Goal: Information Seeking & Learning: Learn about a topic

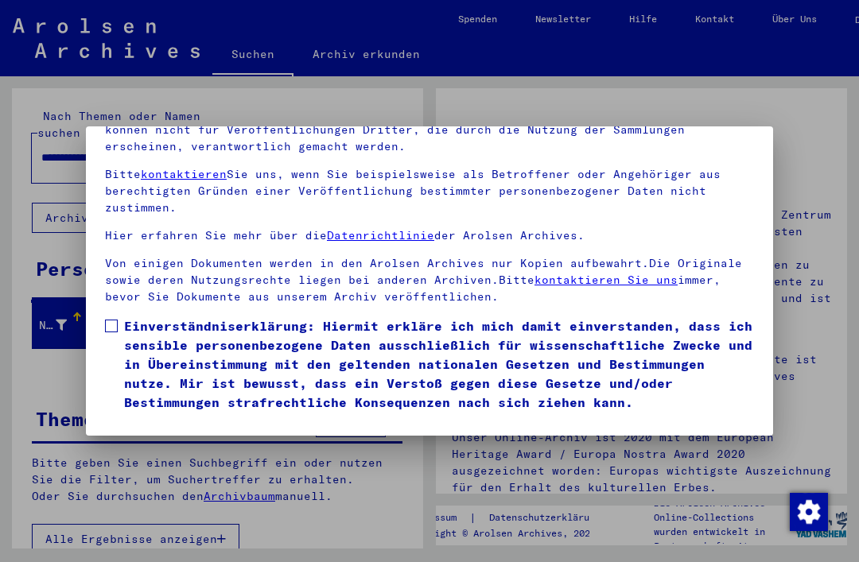
scroll to position [169, 0]
click at [196, 420] on button "Ich stimme zu" at bounding box center [165, 435] width 120 height 30
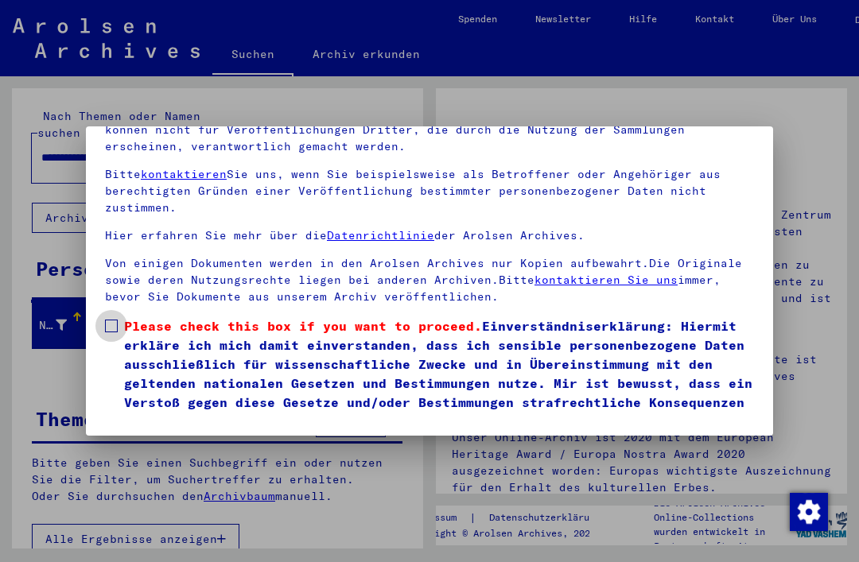
click at [114, 320] on span at bounding box center [111, 326] width 13 height 13
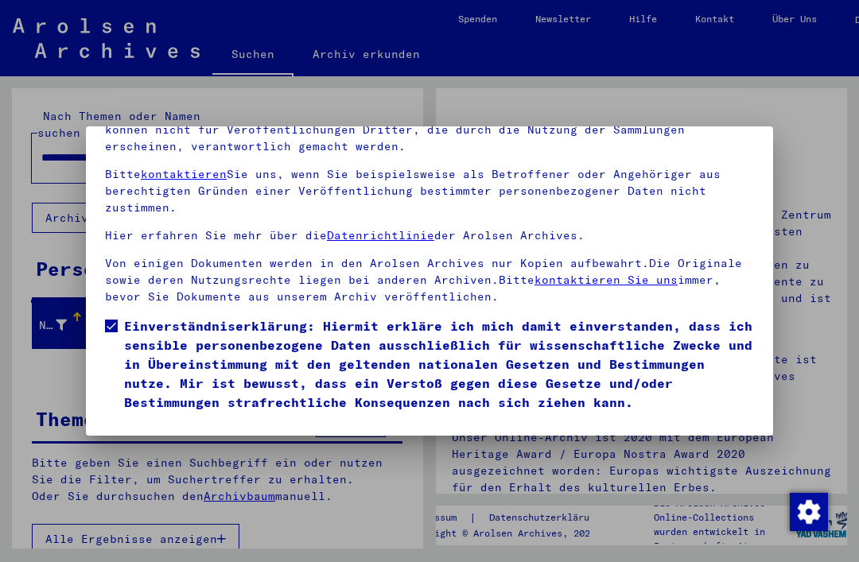
click at [189, 420] on button "Ich stimme zu" at bounding box center [165, 435] width 120 height 30
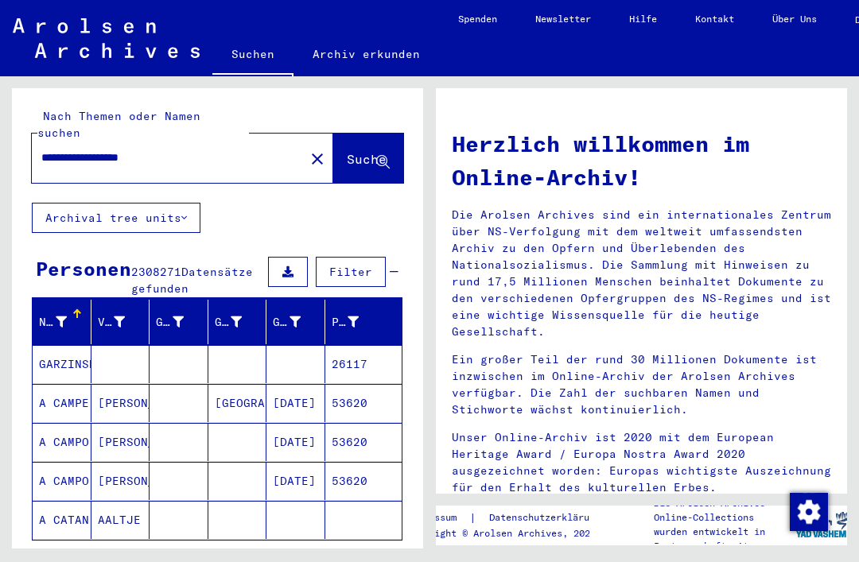
click at [199, 149] on input "**********" at bounding box center [163, 157] width 244 height 17
type input "*"
type input "******"
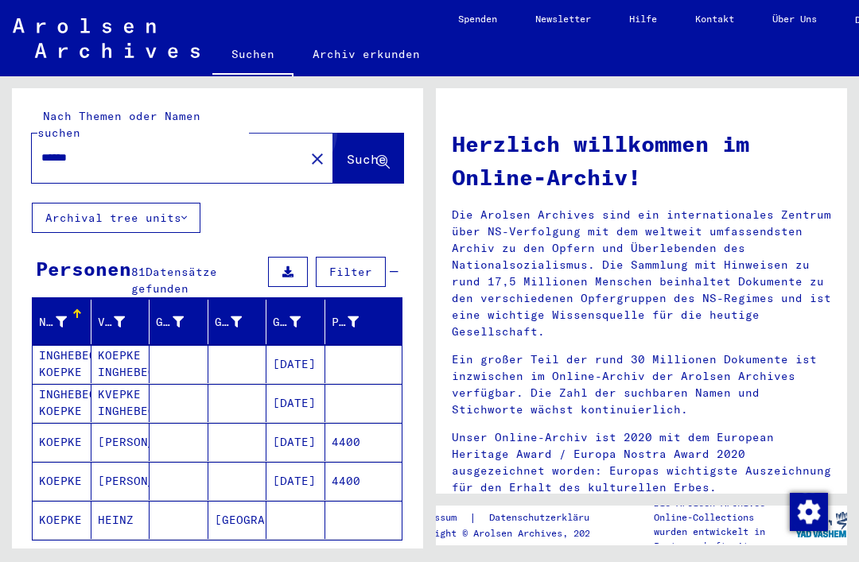
click at [347, 134] on button "Suche" at bounding box center [368, 158] width 70 height 49
click at [380, 156] on icon at bounding box center [383, 163] width 14 height 14
click at [176, 203] on button "Archival tree units" at bounding box center [116, 218] width 169 height 30
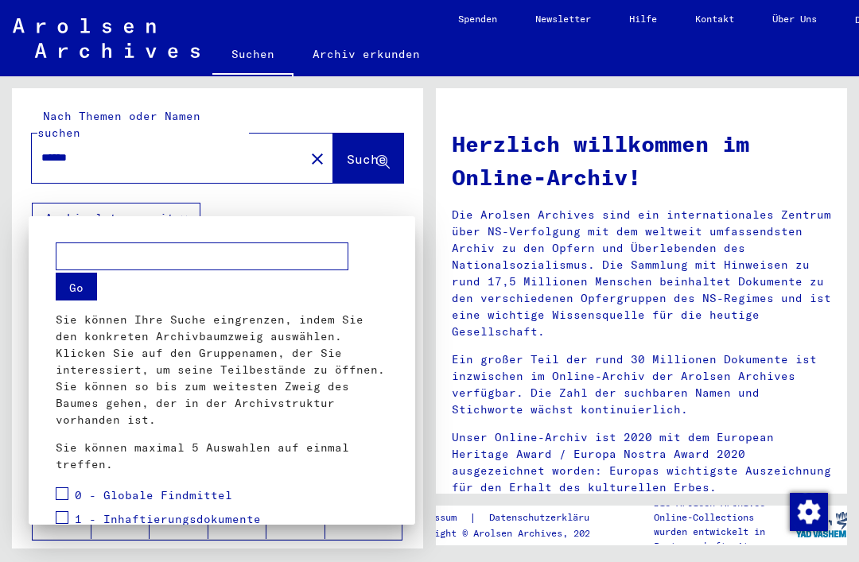
click at [231, 203] on div at bounding box center [429, 281] width 859 height 562
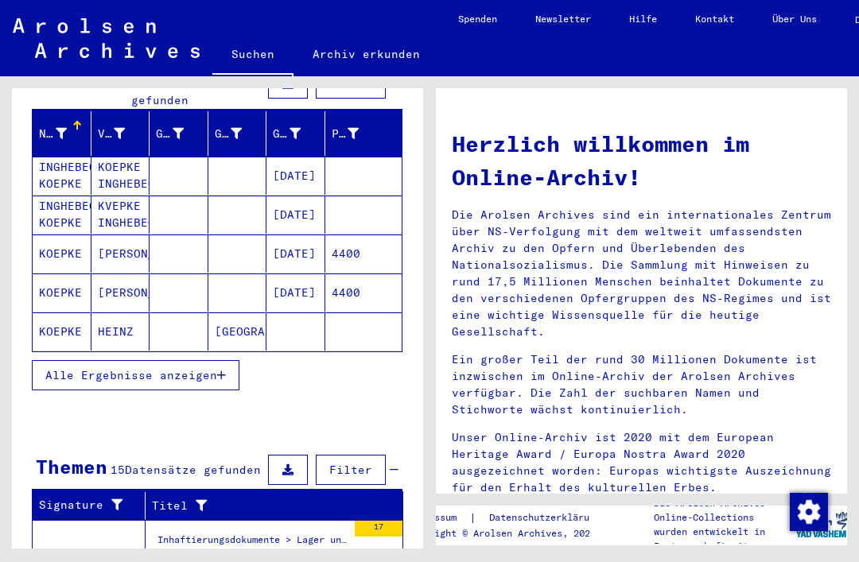
click at [651, 549] on div "Herzlich willkommen im Online-Archiv! Die Arolsen Archives sind ein internation…" at bounding box center [644, 312] width 429 height 472
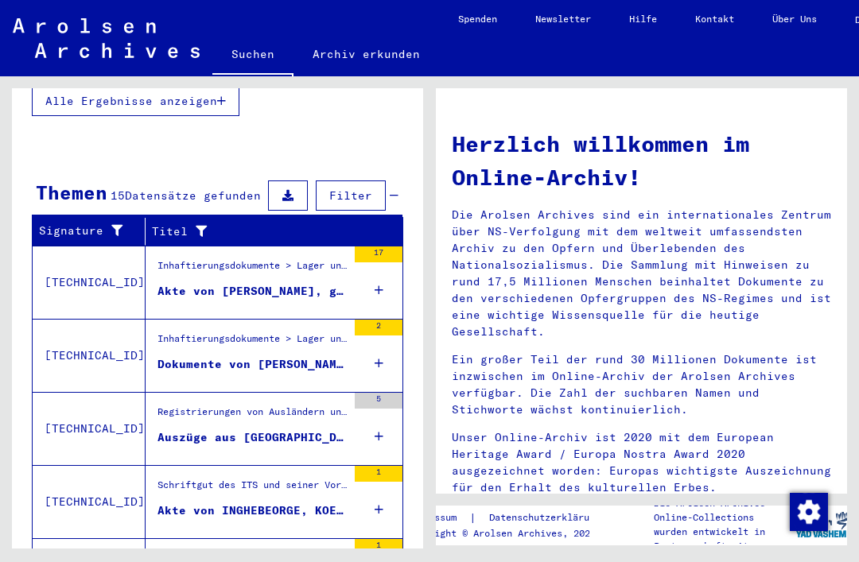
scroll to position [463, 0]
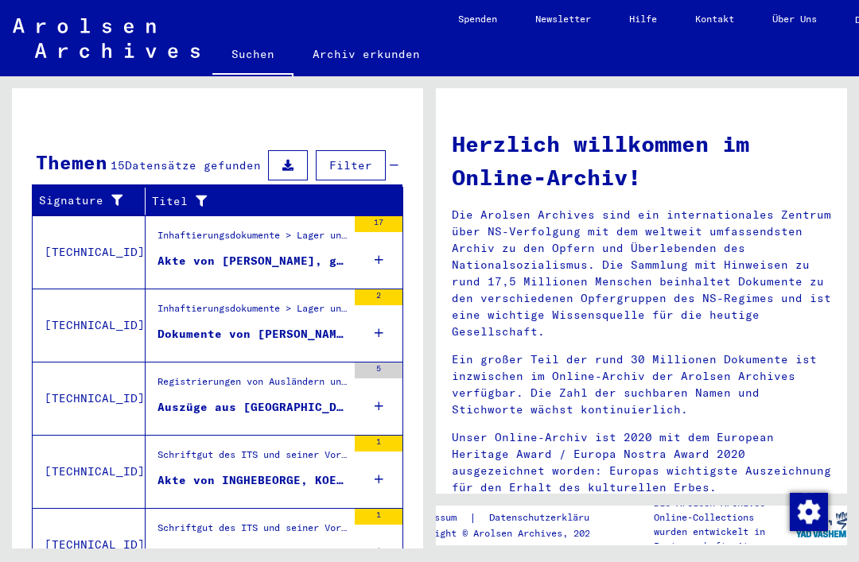
click at [413, 417] on div "Signature Titel [TECHNICAL_ID] Inhaftierungsdokumente > Lager und Ghettos > Kon…" at bounding box center [217, 414] width 411 height 454
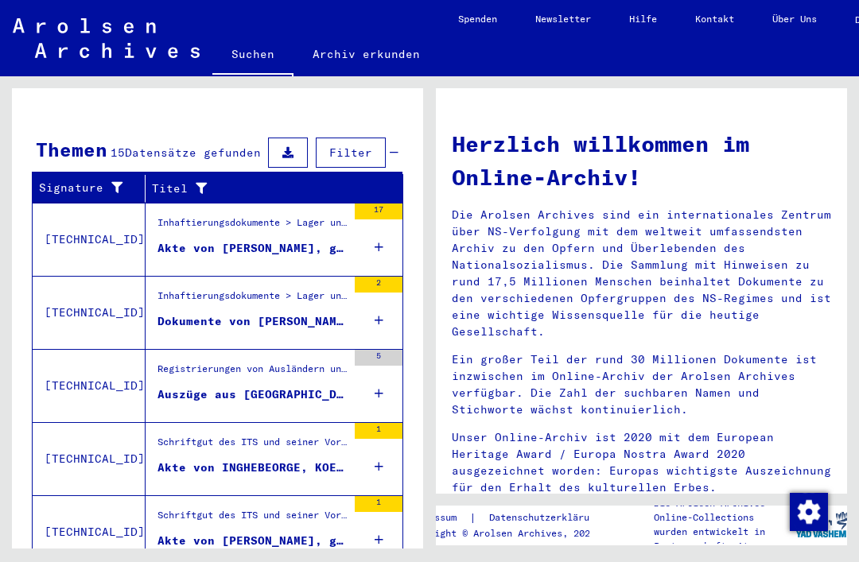
scroll to position [505, 0]
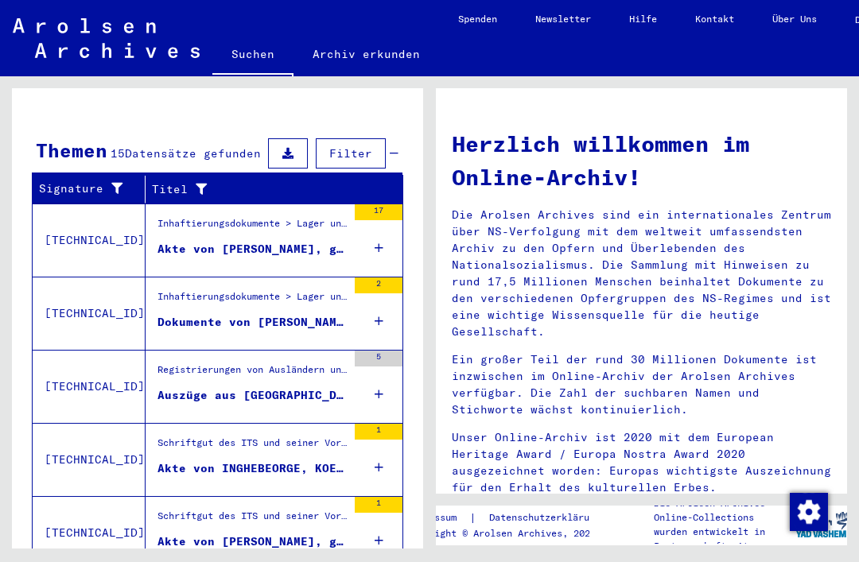
click at [378, 519] on icon at bounding box center [378, 541] width 9 height 56
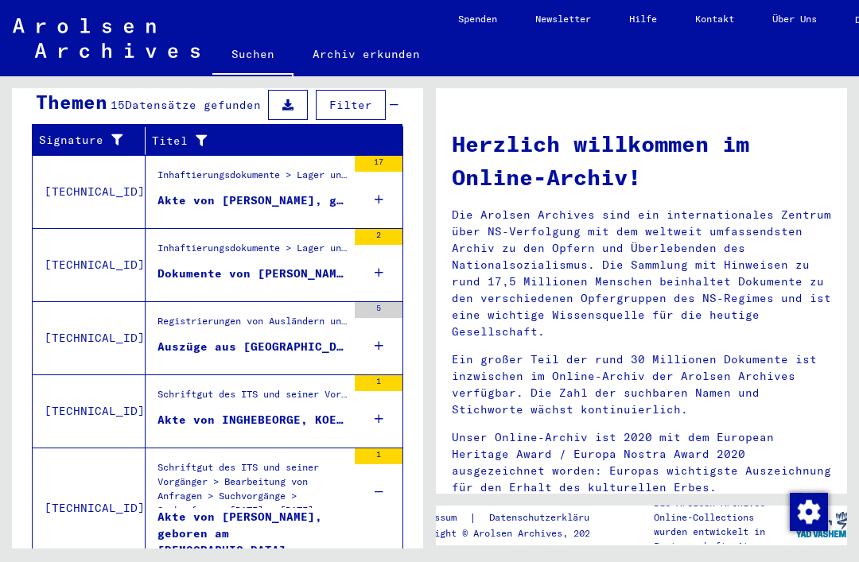
scroll to position [553, 0]
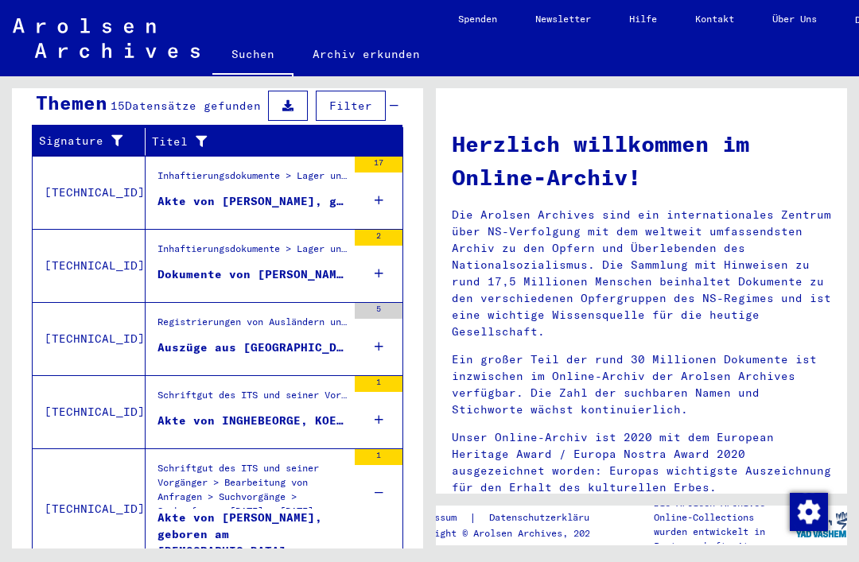
click at [80, 491] on td "[TECHNICAL_ID]" at bounding box center [89, 508] width 113 height 121
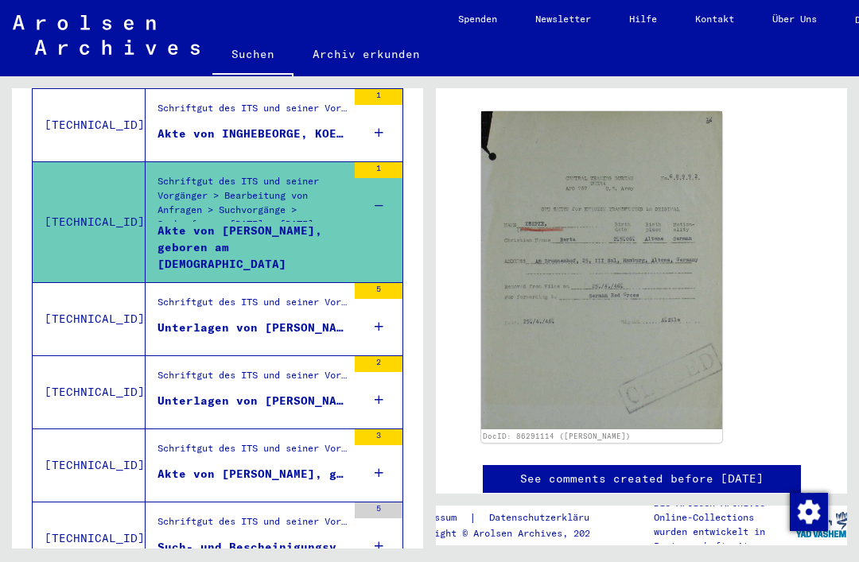
scroll to position [254, 0]
click at [640, 329] on img at bounding box center [601, 270] width 241 height 318
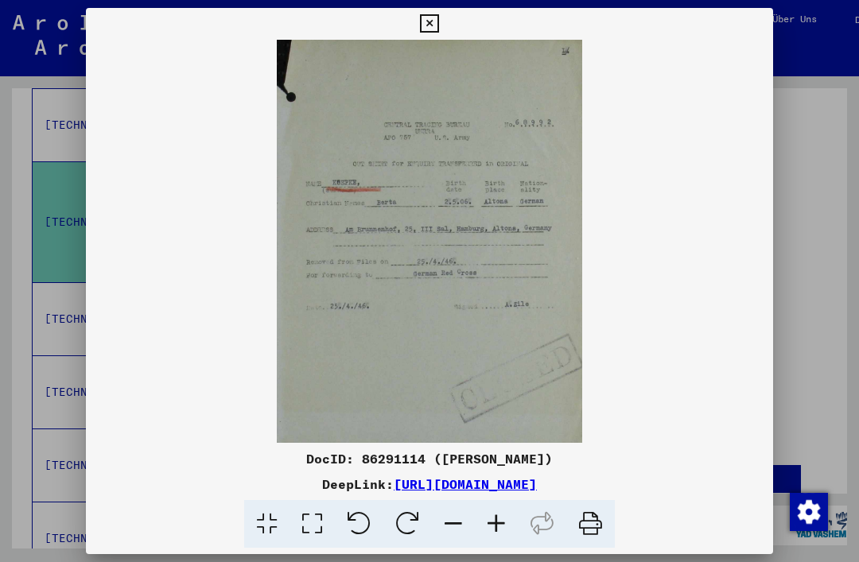
click at [438, 22] on icon at bounding box center [429, 23] width 18 height 19
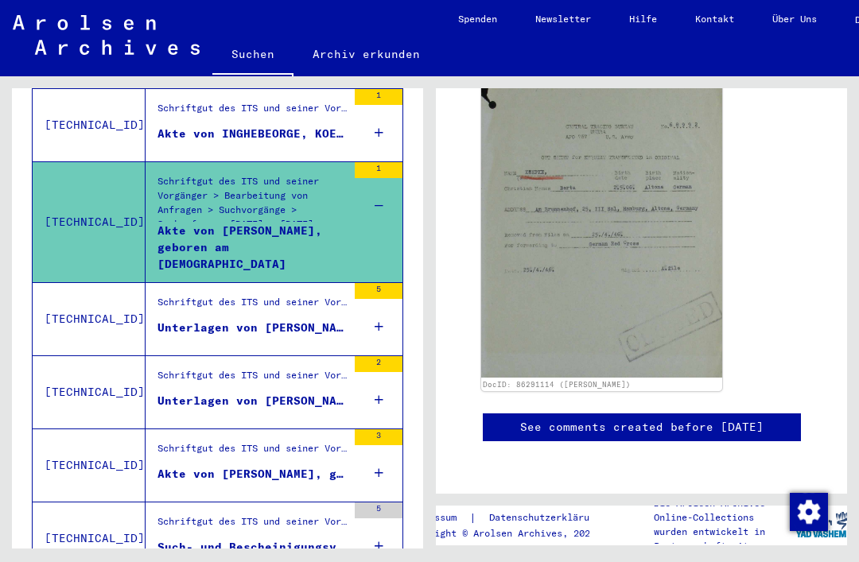
scroll to position [849, 0]
click at [80, 444] on td "[TECHNICAL_ID]" at bounding box center [89, 465] width 113 height 73
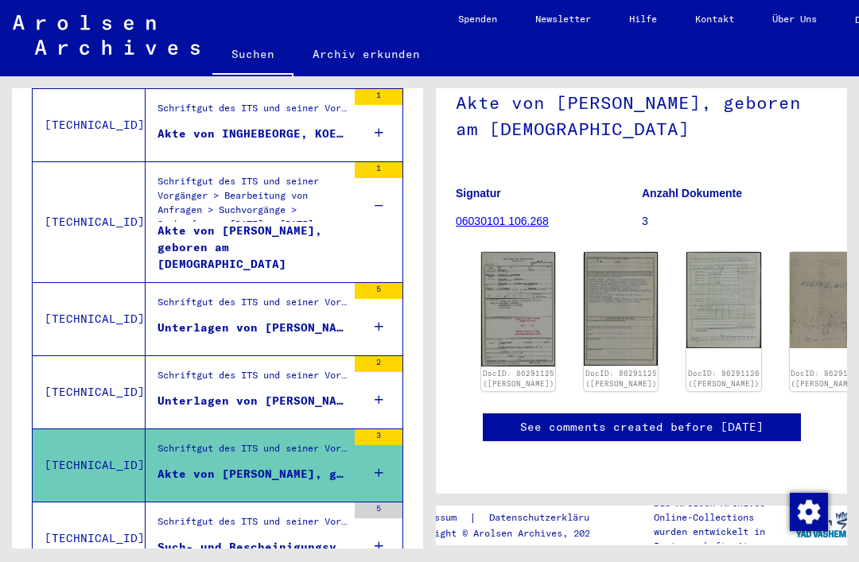
scroll to position [155, 0]
click at [502, 254] on img at bounding box center [518, 309] width 74 height 114
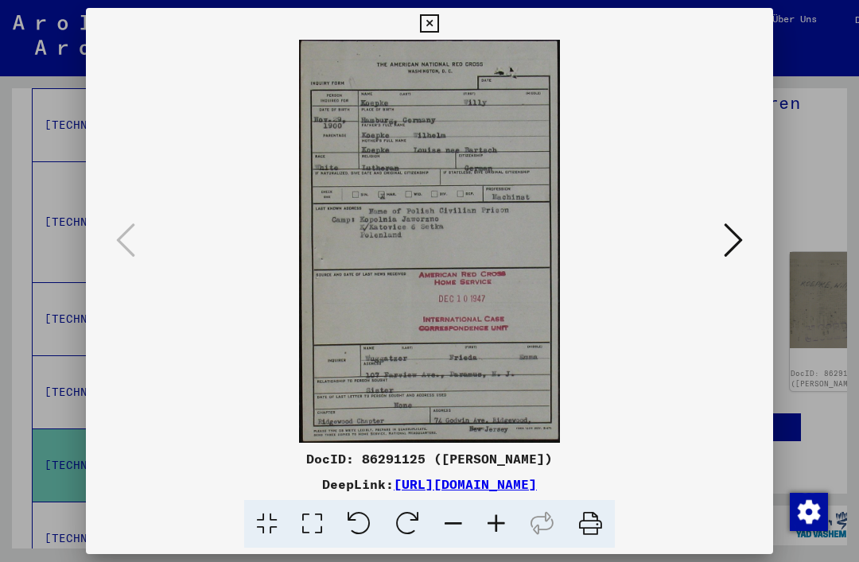
click at [438, 22] on icon at bounding box center [429, 23] width 18 height 19
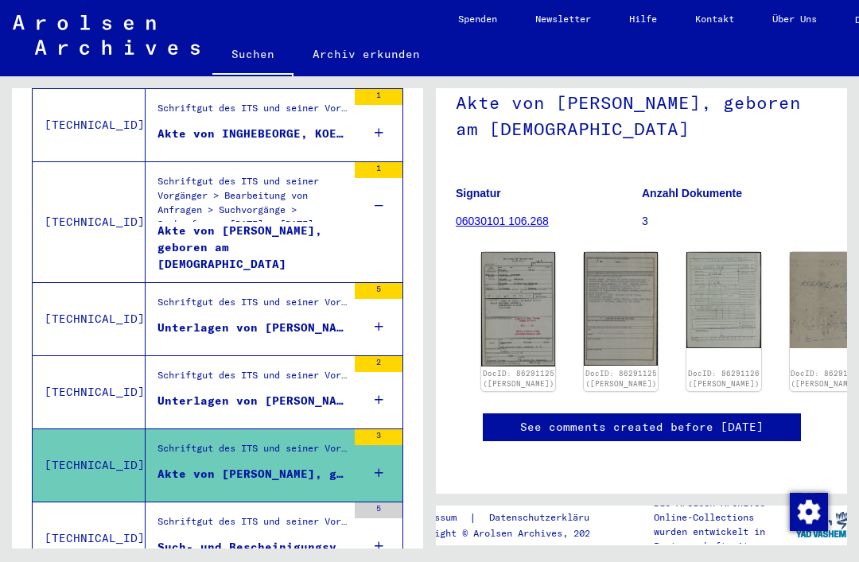
click at [584, 252] on img at bounding box center [621, 309] width 74 height 114
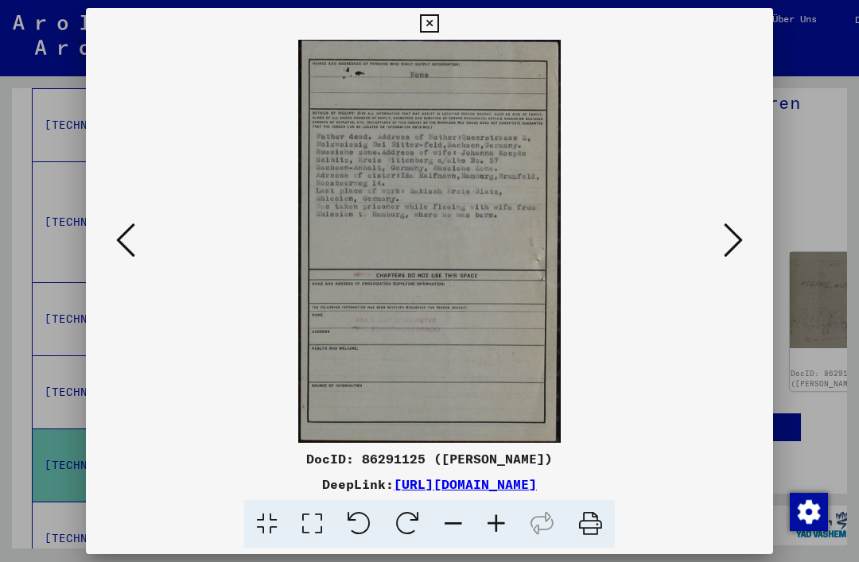
click at [484, 253] on img at bounding box center [429, 241] width 579 height 403
click at [438, 25] on icon at bounding box center [429, 23] width 18 height 19
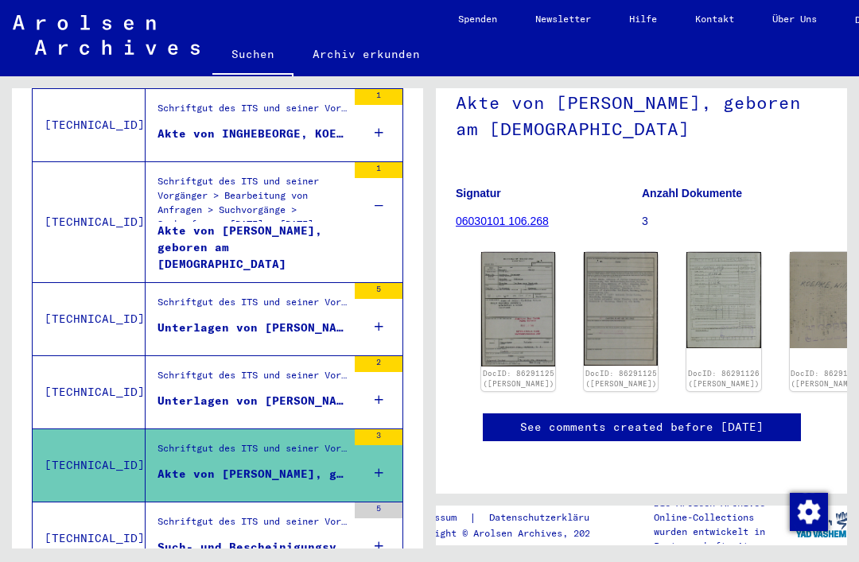
click at [686, 252] on img at bounding box center [723, 300] width 74 height 96
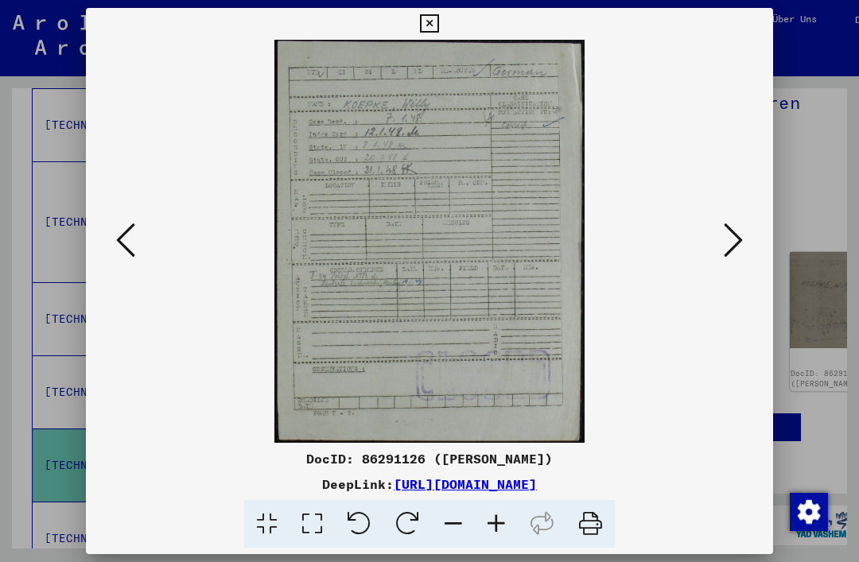
click at [438, 21] on icon at bounding box center [429, 23] width 18 height 19
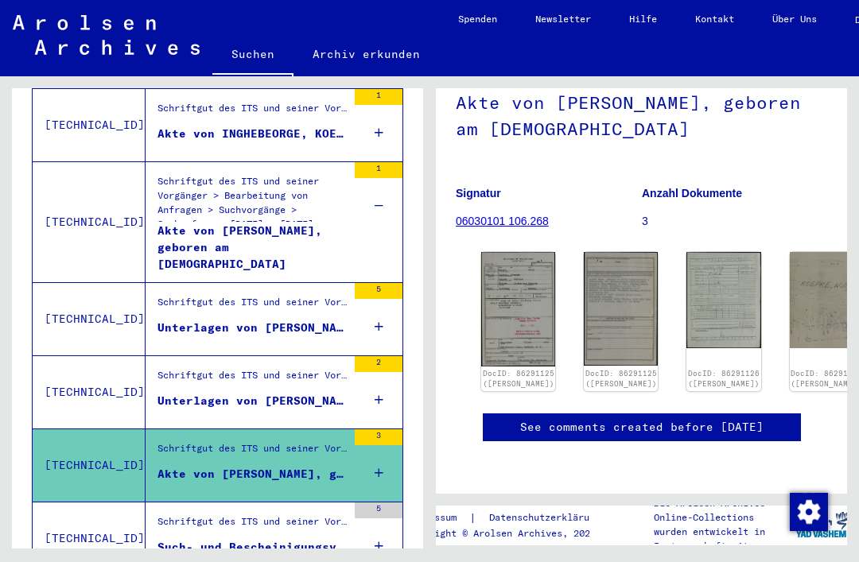
click at [789, 252] on img at bounding box center [826, 300] width 74 height 96
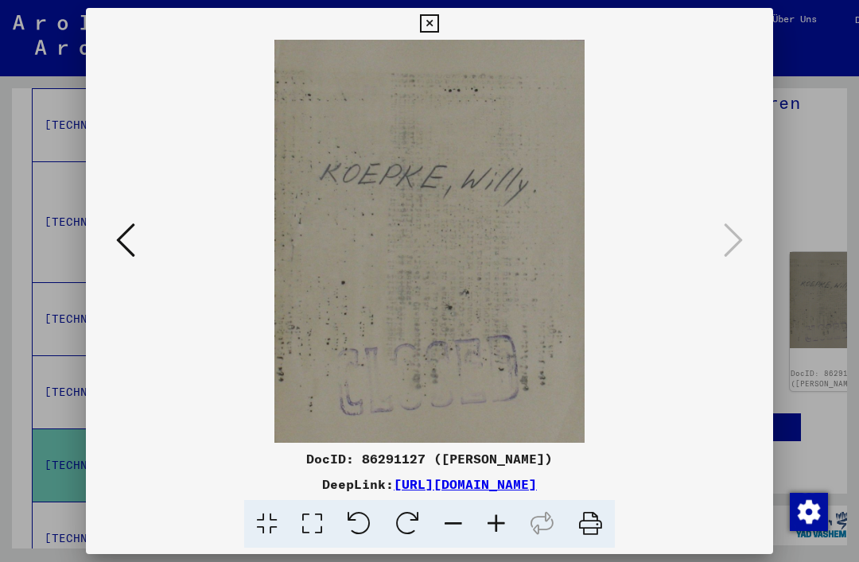
click at [438, 24] on icon at bounding box center [429, 23] width 18 height 19
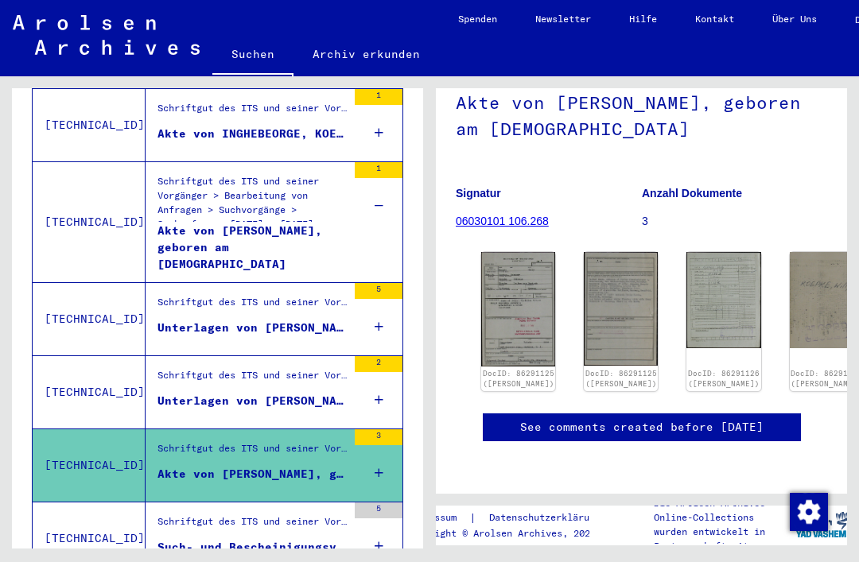
click at [727, 419] on link "See comments created before [DATE]" at bounding box center [641, 427] width 243 height 17
click at [494, 215] on link "06030101 106.268" at bounding box center [502, 221] width 93 height 13
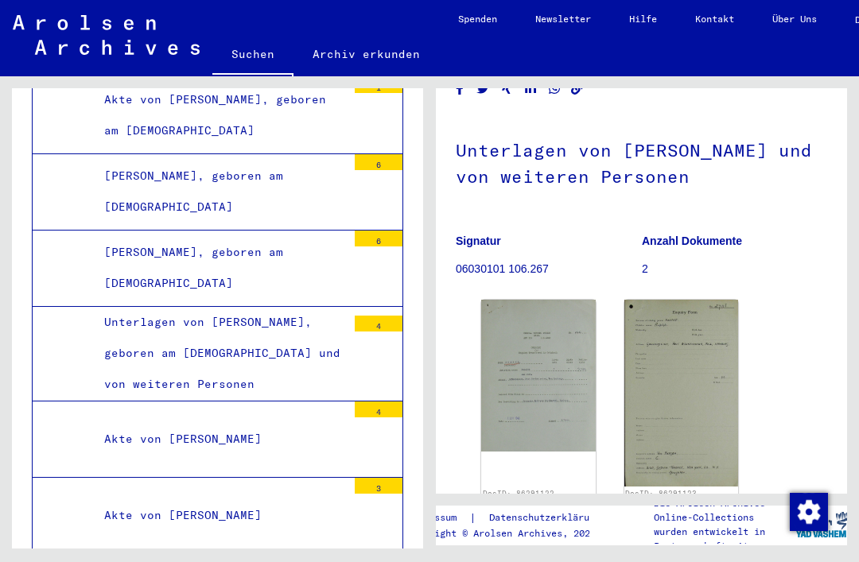
scroll to position [65, 0]
click at [538, 359] on img at bounding box center [538, 377] width 114 height 152
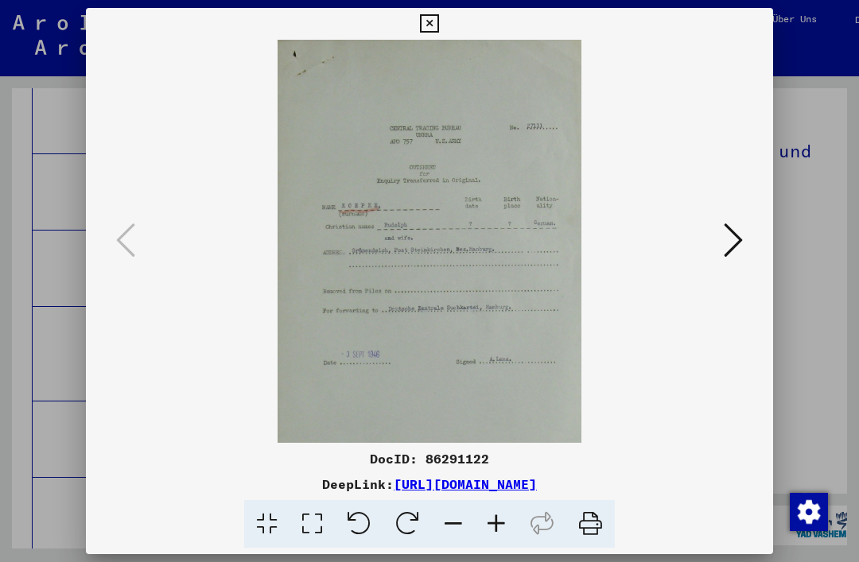
click at [438, 19] on icon at bounding box center [429, 23] width 18 height 19
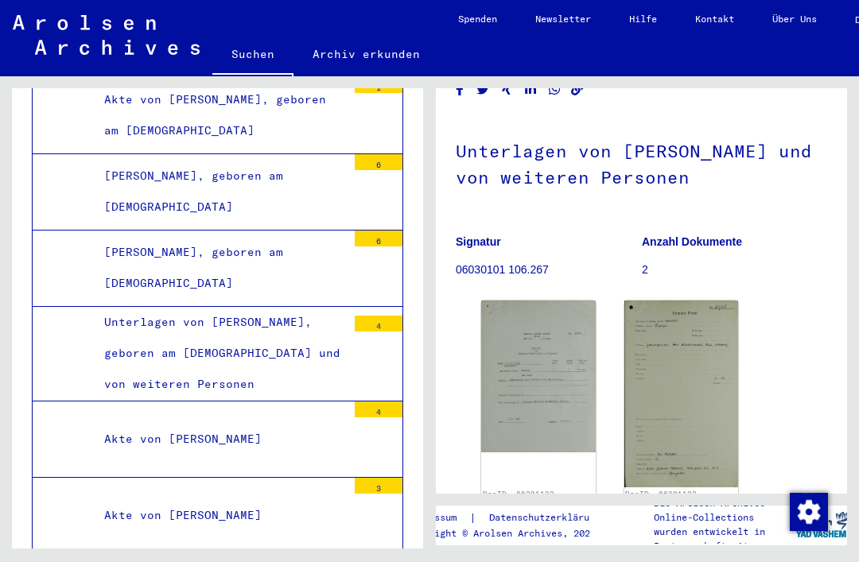
click at [686, 363] on img at bounding box center [681, 394] width 114 height 187
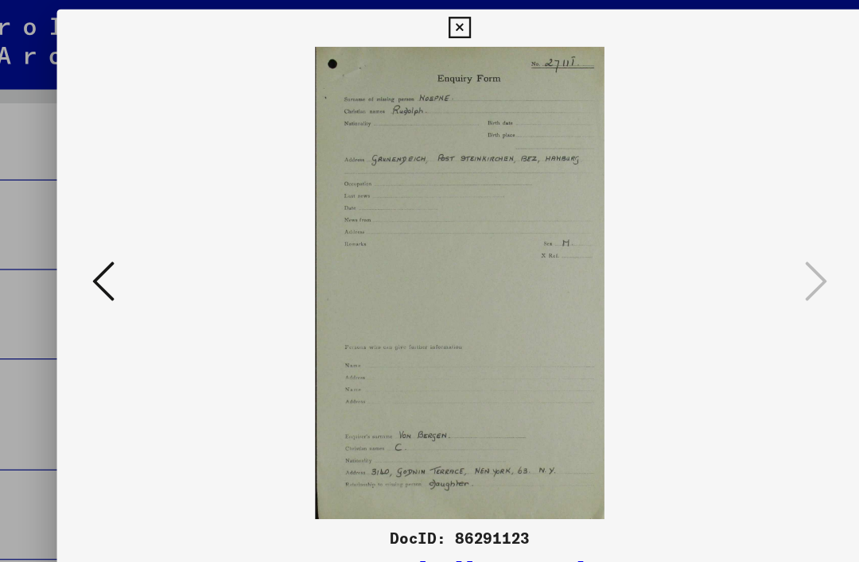
click at [438, 22] on icon at bounding box center [429, 23] width 18 height 19
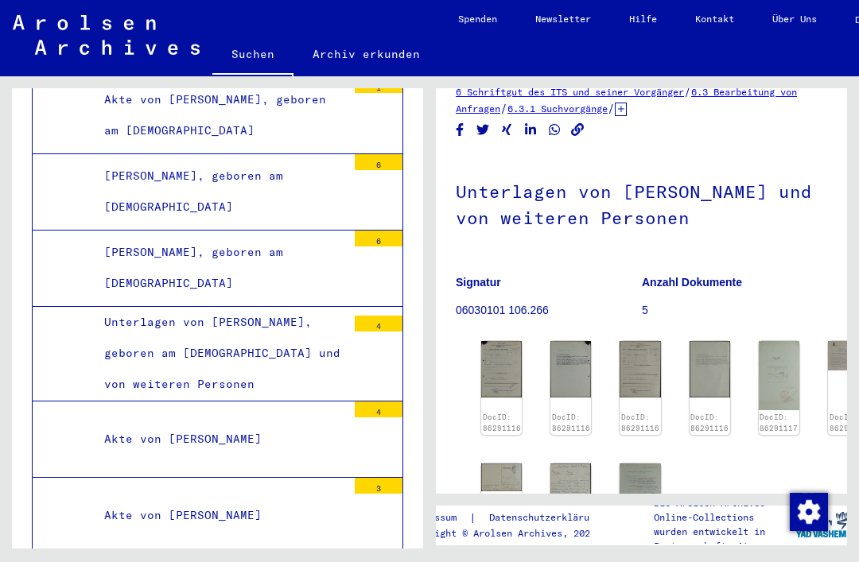
click at [495, 367] on img at bounding box center [501, 369] width 41 height 56
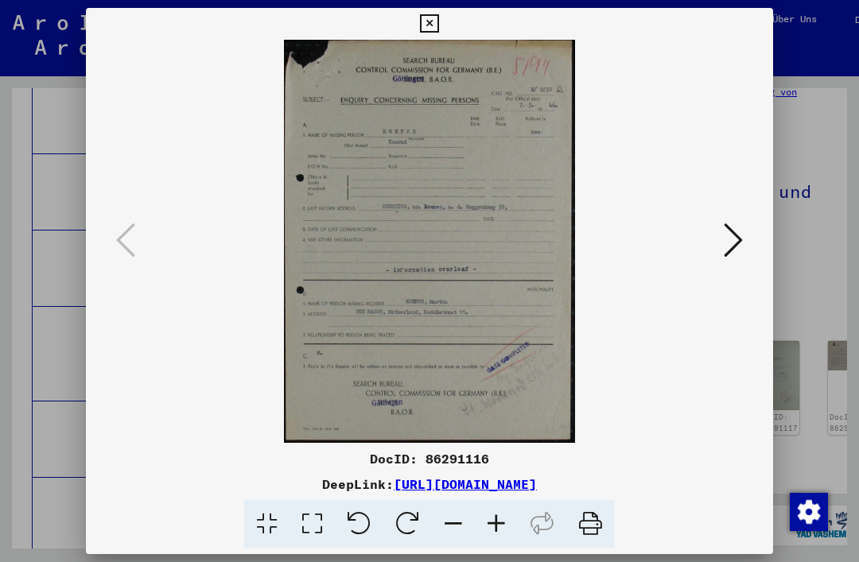
click at [438, 23] on icon at bounding box center [429, 23] width 18 height 19
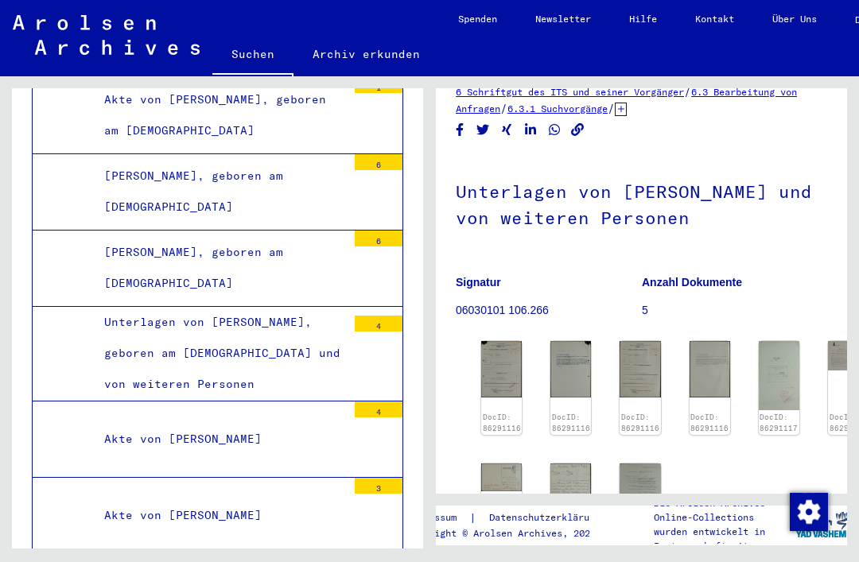
click at [626, 371] on img at bounding box center [639, 369] width 41 height 56
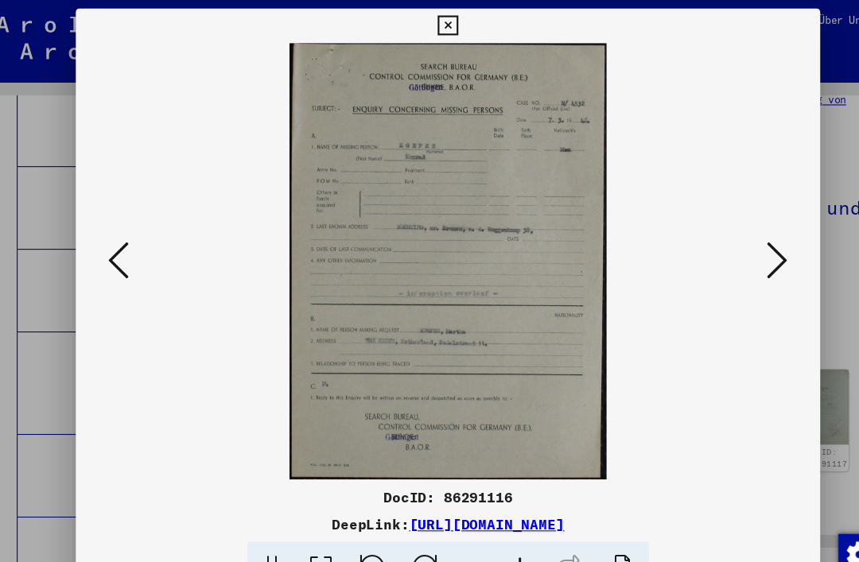
click at [438, 25] on icon at bounding box center [429, 23] width 18 height 19
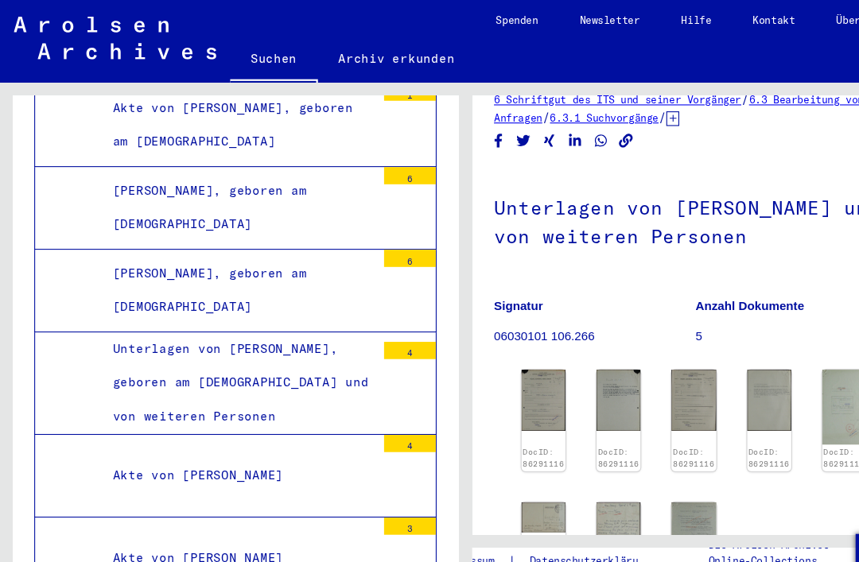
click at [700, 369] on img at bounding box center [709, 369] width 41 height 56
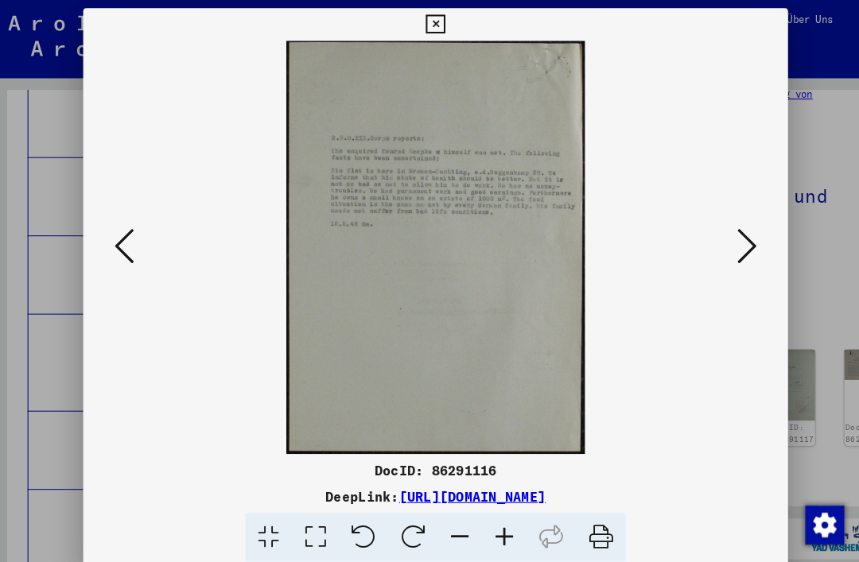
click at [438, 25] on icon at bounding box center [429, 23] width 18 height 19
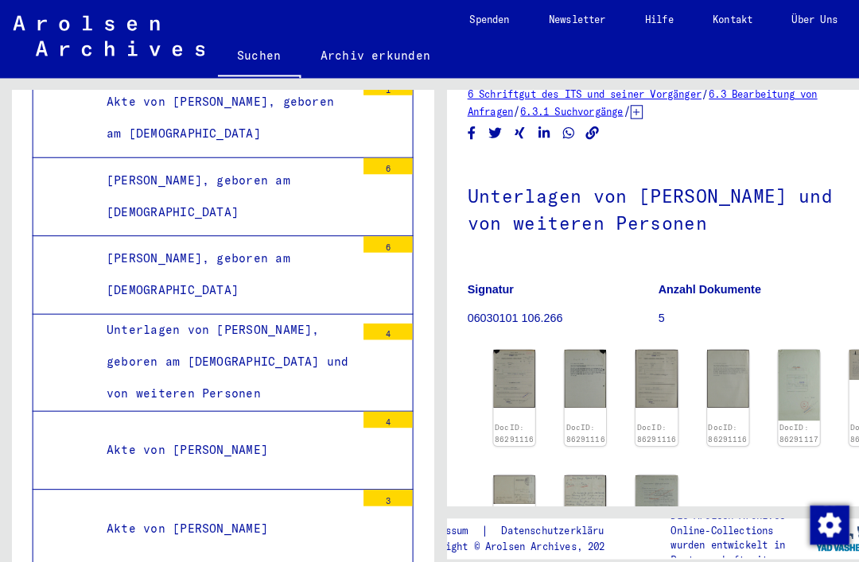
click at [766, 380] on img at bounding box center [778, 375] width 41 height 69
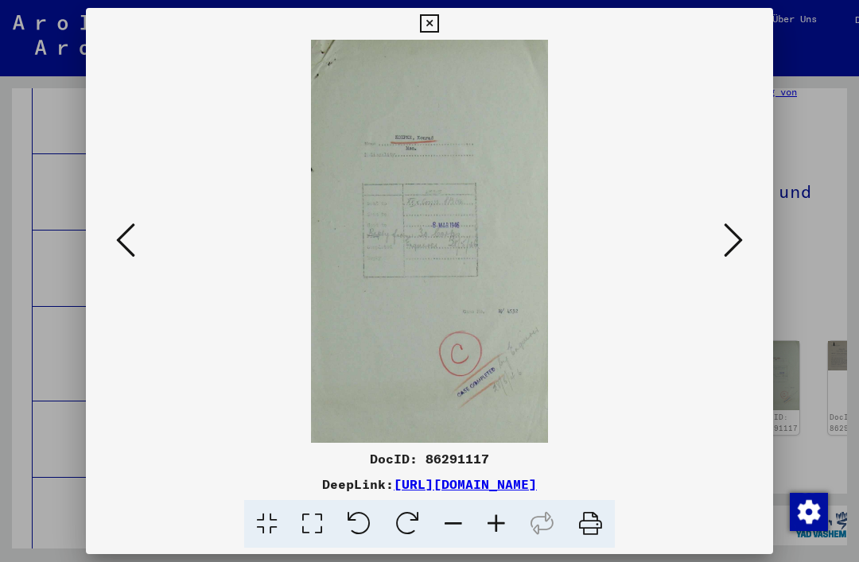
click at [438, 23] on icon at bounding box center [429, 23] width 18 height 19
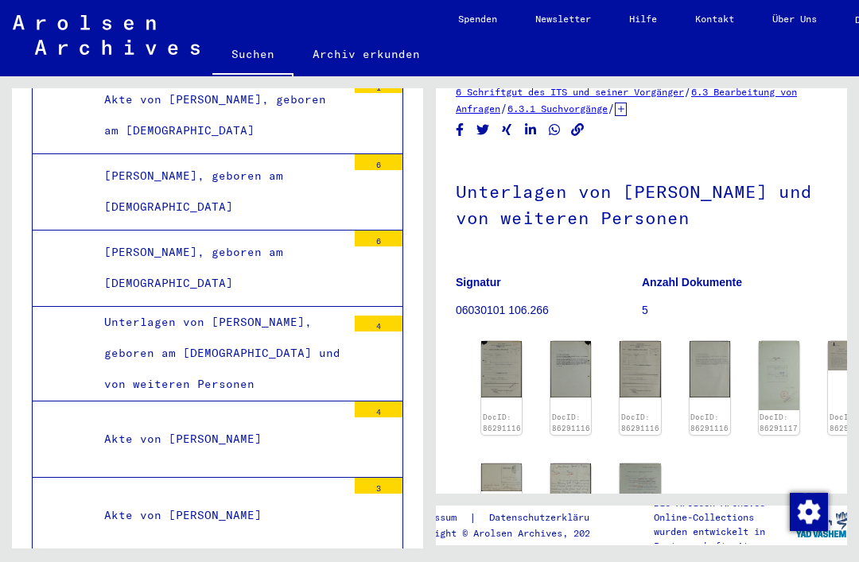
click at [828, 357] on img at bounding box center [848, 355] width 41 height 29
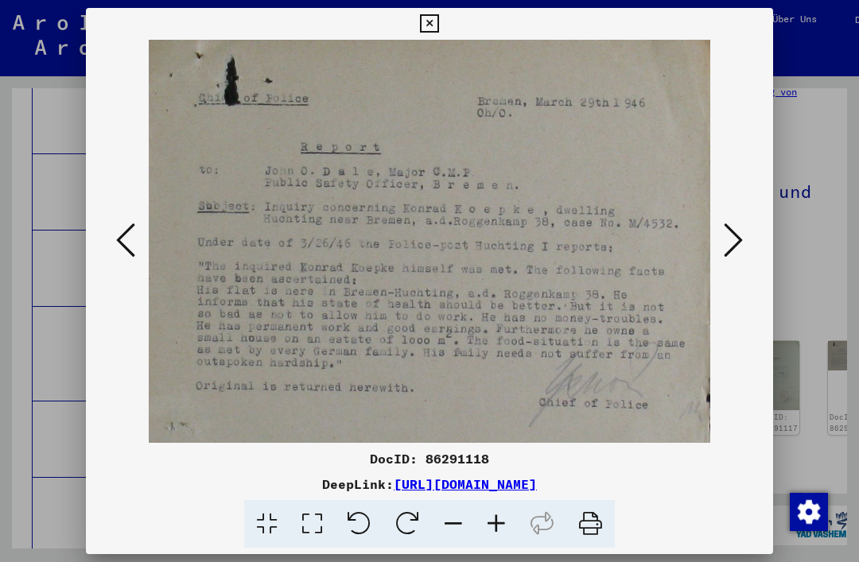
click at [438, 20] on icon at bounding box center [429, 23] width 18 height 19
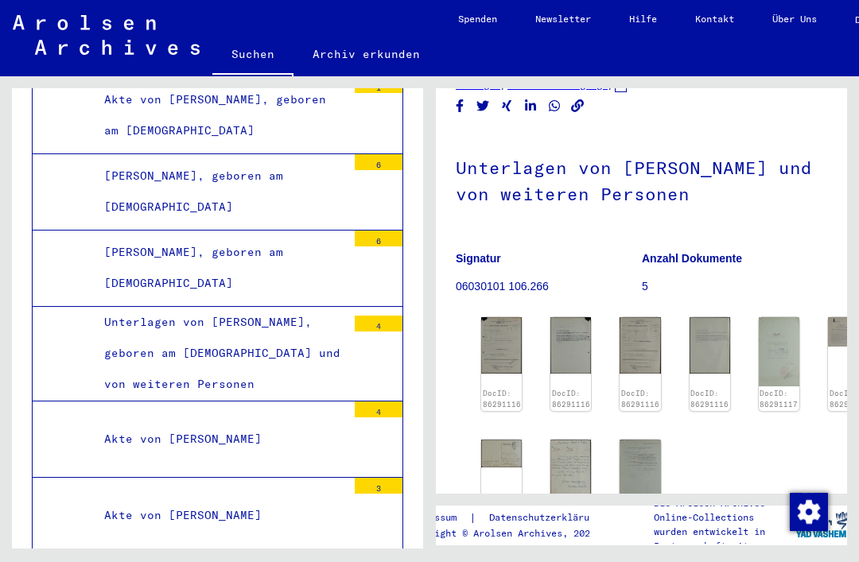
scroll to position [49, 0]
click at [515, 447] on img at bounding box center [501, 453] width 41 height 29
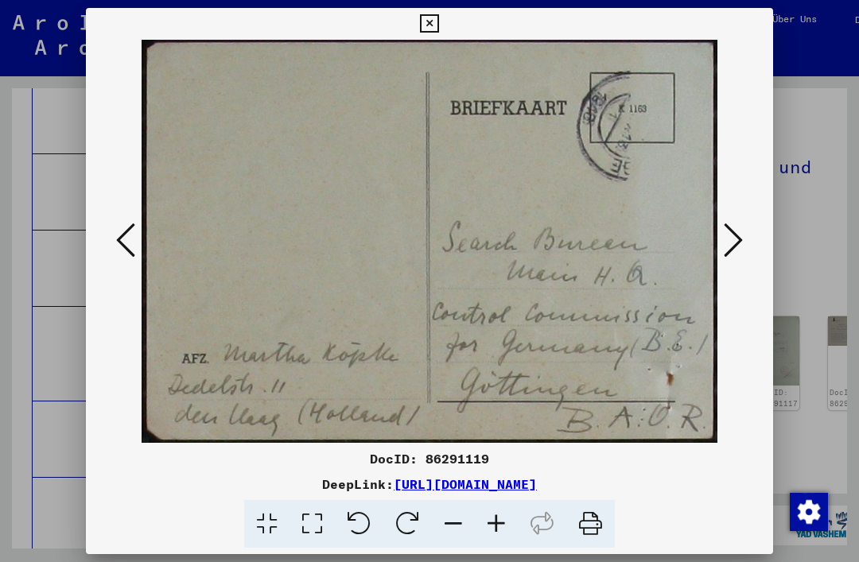
click at [438, 21] on icon at bounding box center [429, 23] width 18 height 19
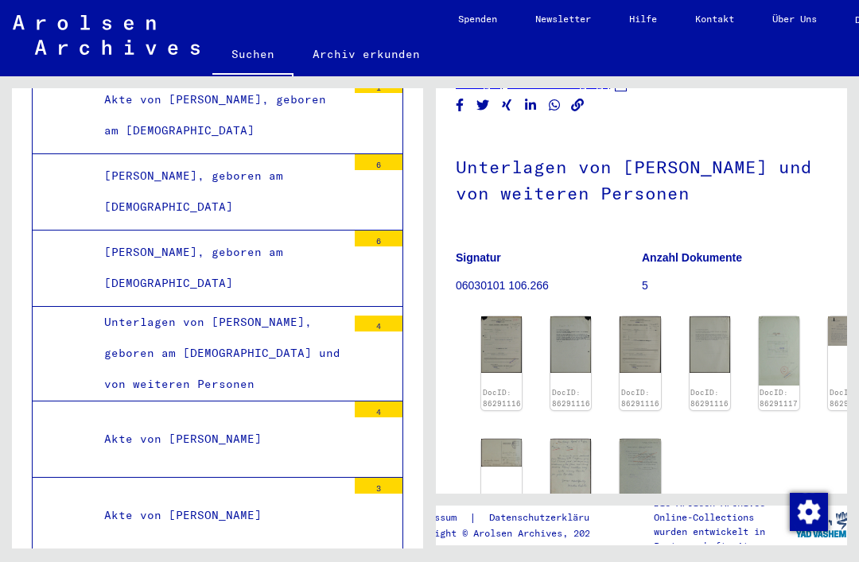
click at [562, 465] on img at bounding box center [570, 468] width 41 height 58
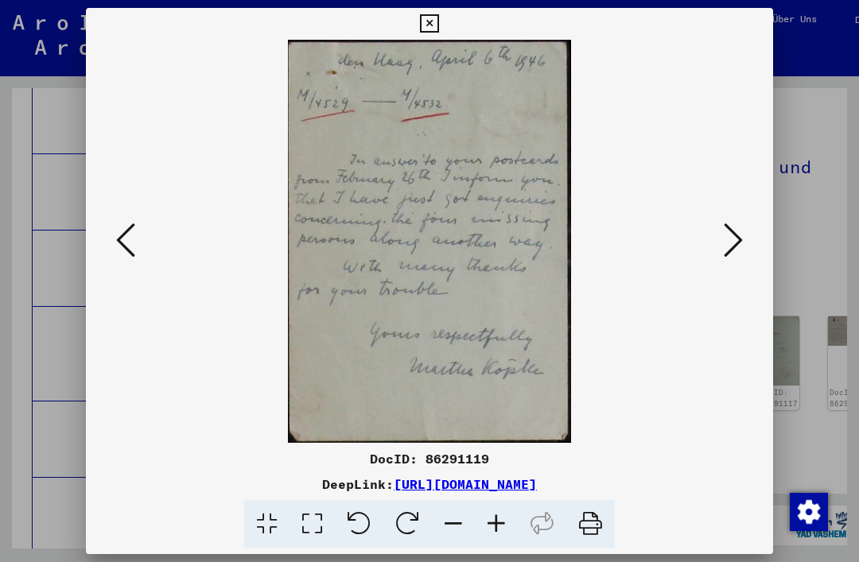
click at [438, 21] on icon at bounding box center [429, 23] width 18 height 19
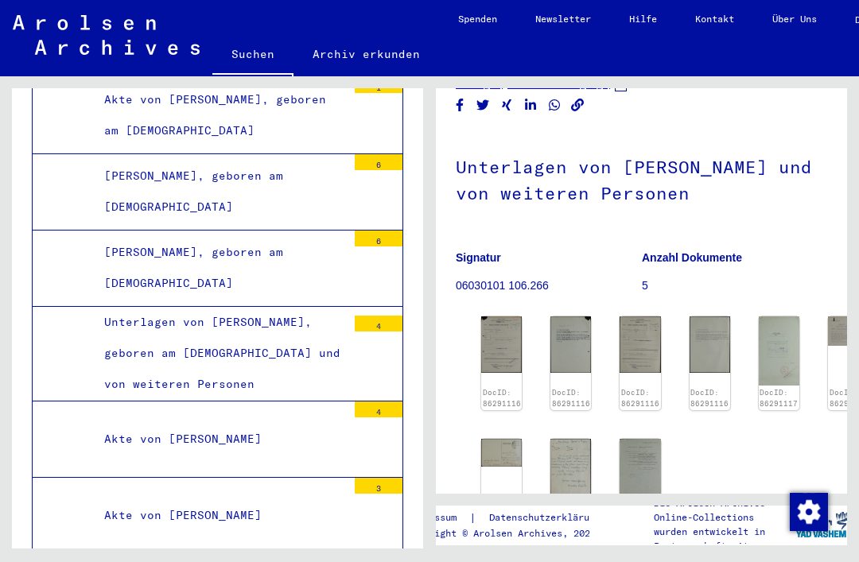
click at [630, 464] on img at bounding box center [639, 472] width 41 height 66
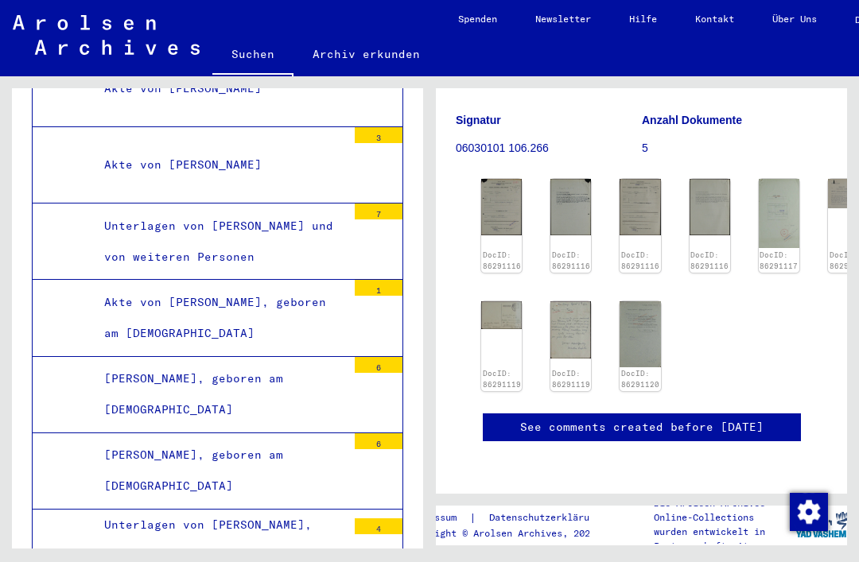
scroll to position [25983, 0]
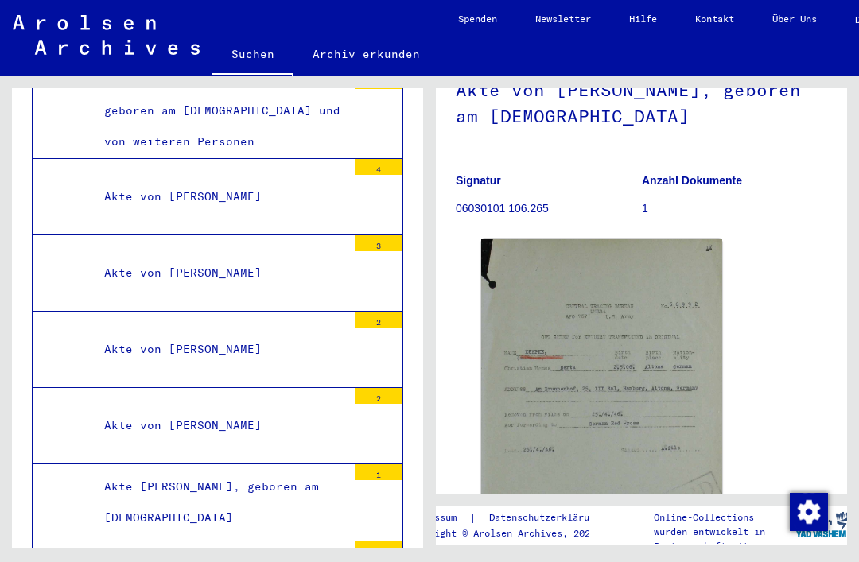
scroll to position [26431, 0]
